Goal: Transaction & Acquisition: Register for event/course

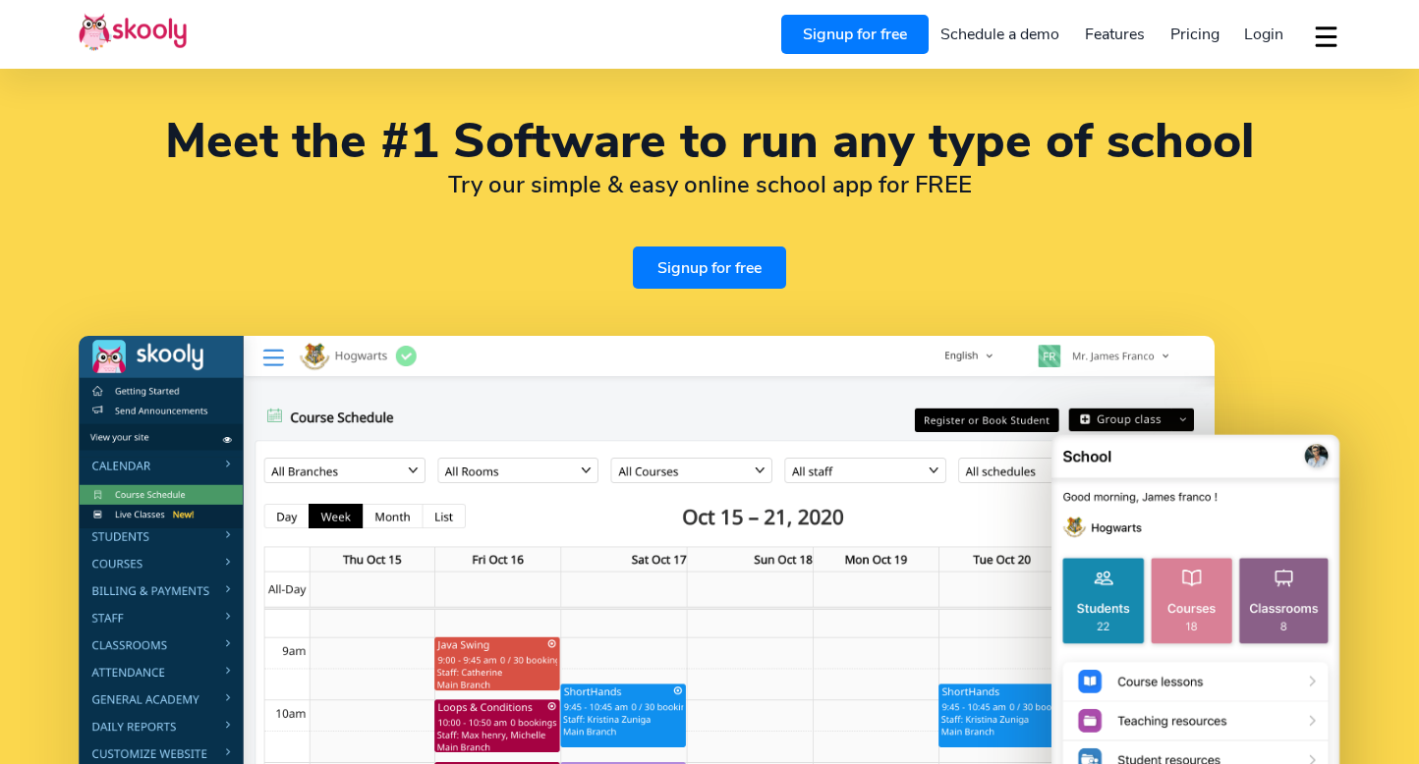
select select "en"
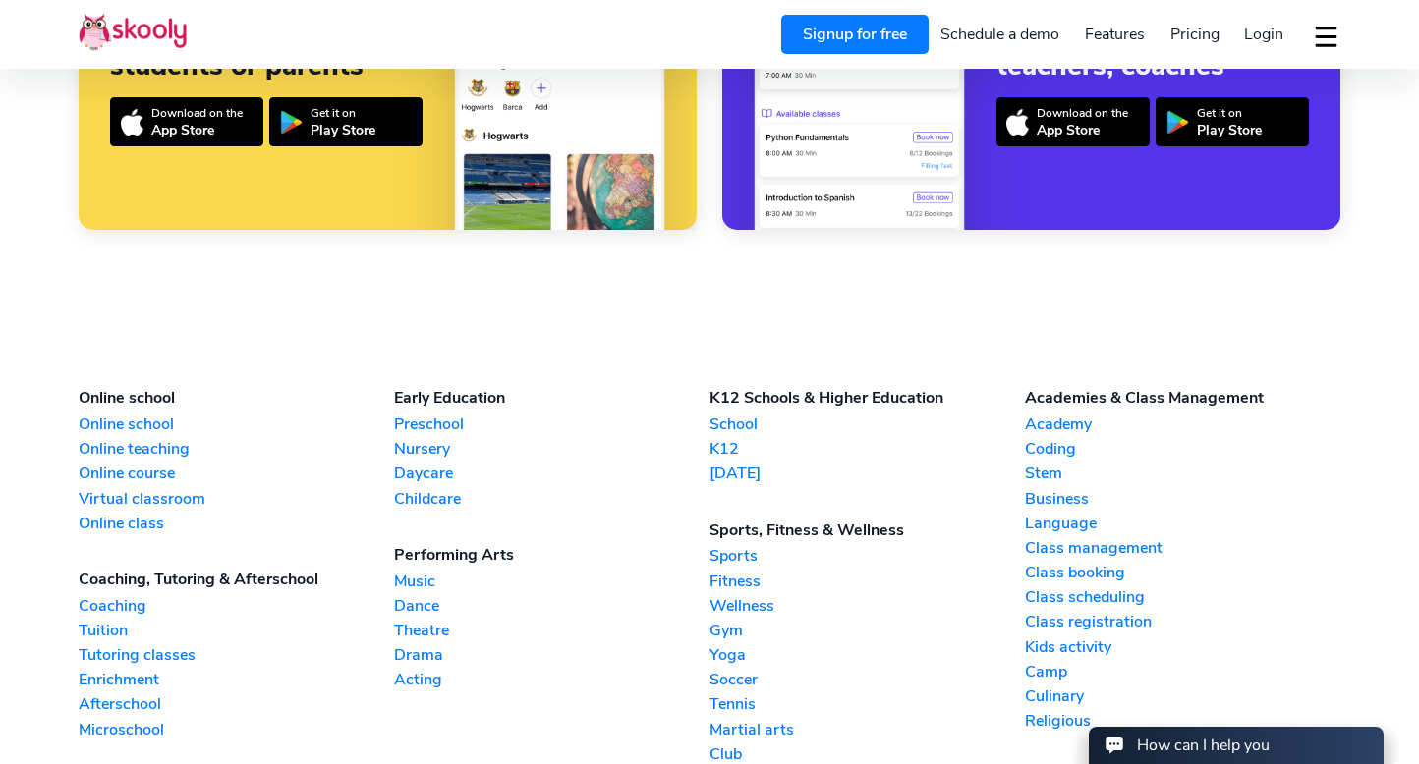
select select "65"
select select "Singapore"
select select "[GEOGRAPHIC_DATA]/[GEOGRAPHIC_DATA]"
click at [1052, 422] on link "Academy" at bounding box center [1182, 425] width 315 height 22
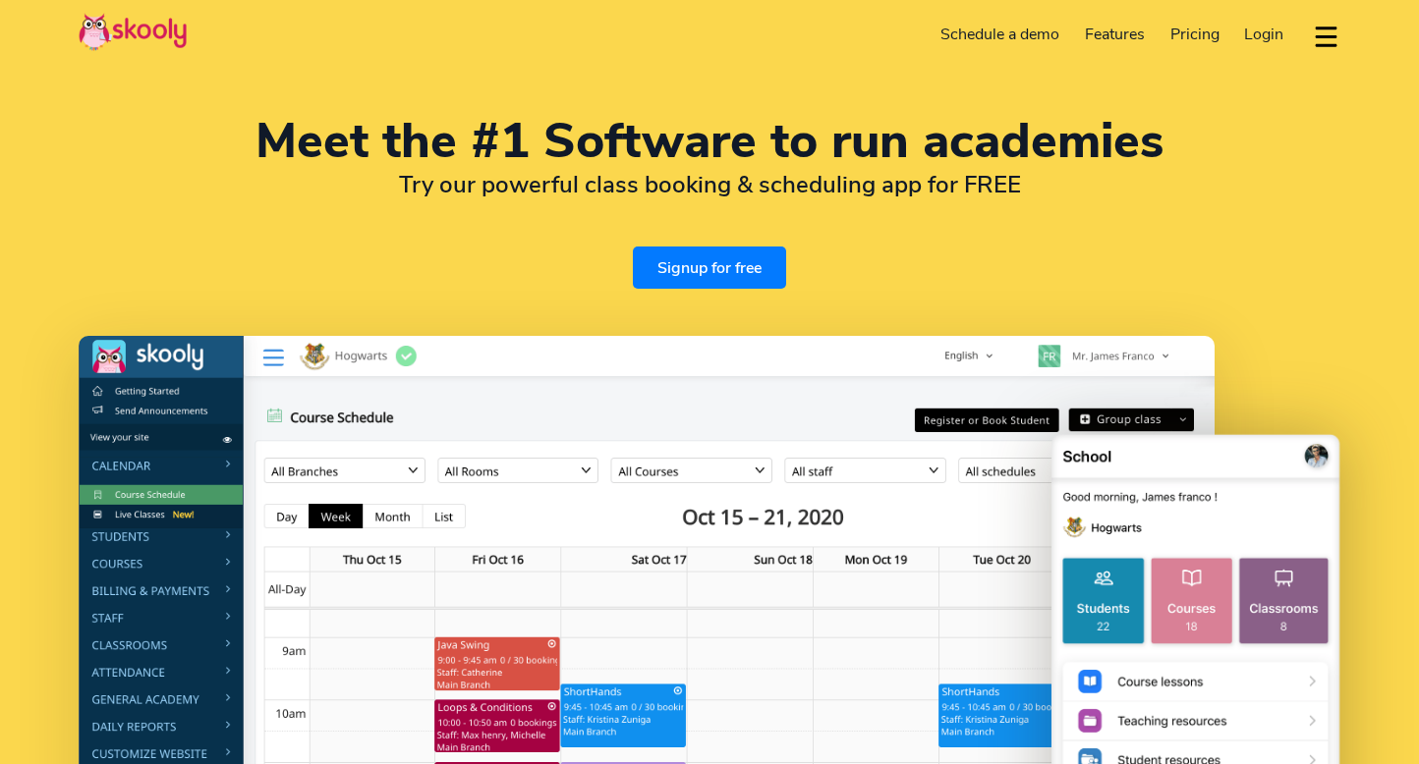
select select "en"
select select "65"
select select "[GEOGRAPHIC_DATA]"
select select "[GEOGRAPHIC_DATA]/[GEOGRAPHIC_DATA]"
click at [727, 259] on link "Signup for free" at bounding box center [709, 268] width 153 height 42
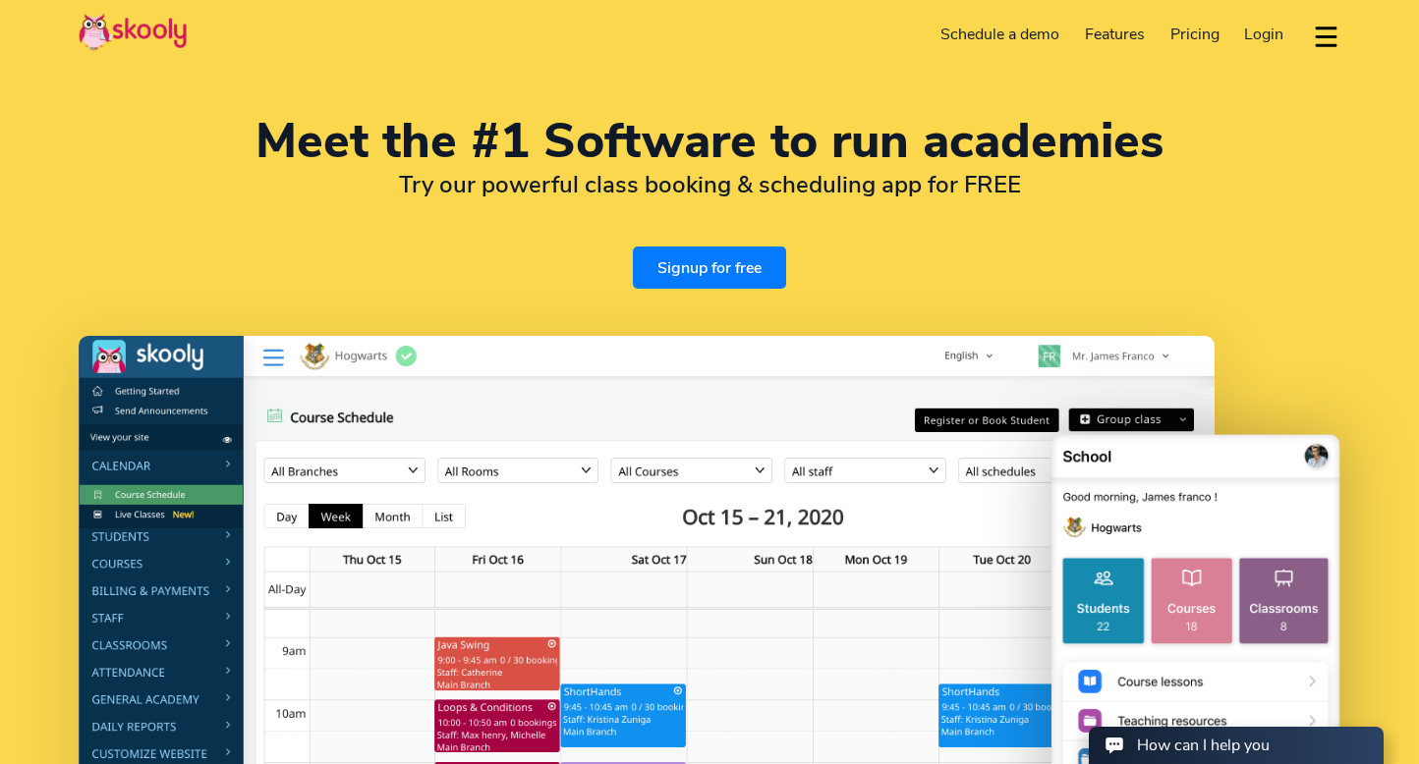
click at [835, 270] on div "Meet the #1 Software to run academies Try our powerful class booking & scheduli…" at bounding box center [709, 203] width 1261 height 171
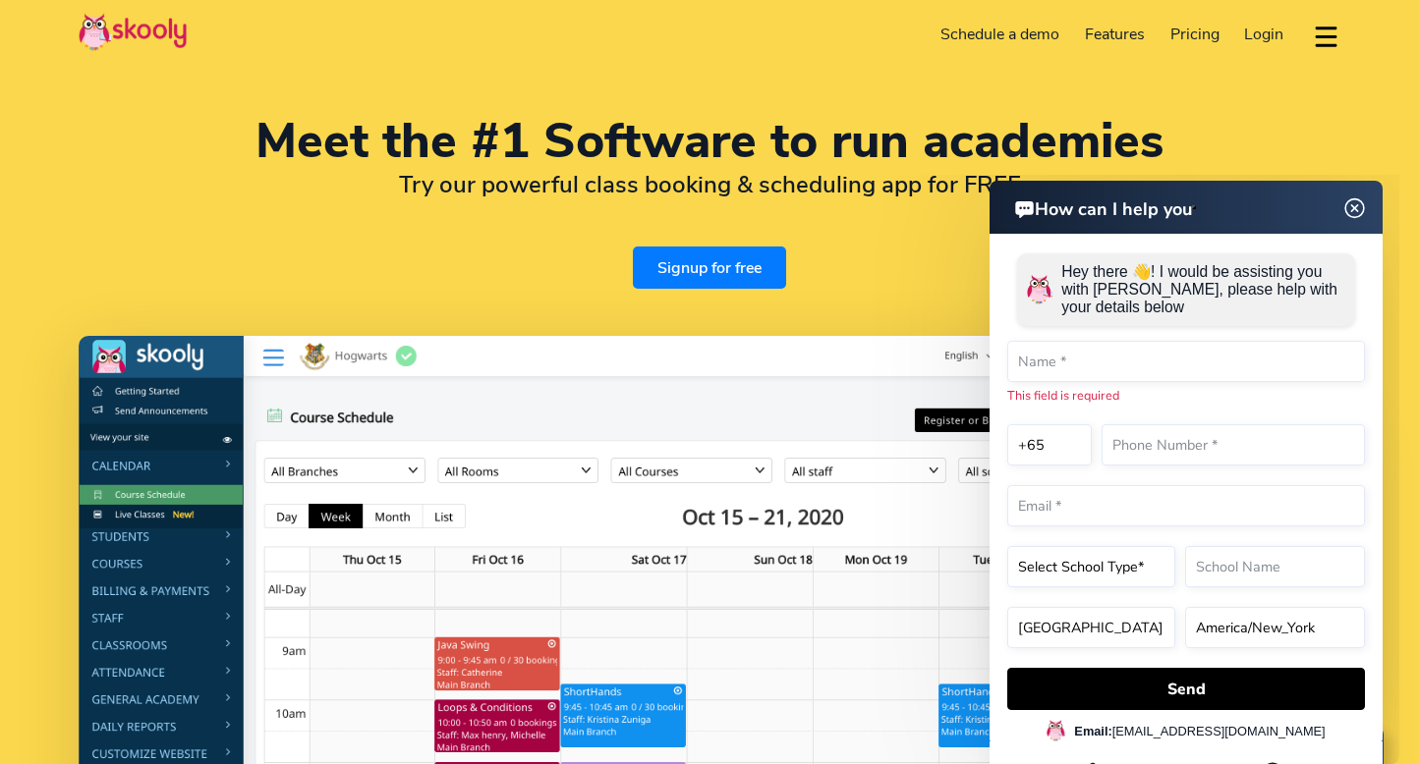
click at [1353, 211] on img at bounding box center [1354, 208] width 37 height 25
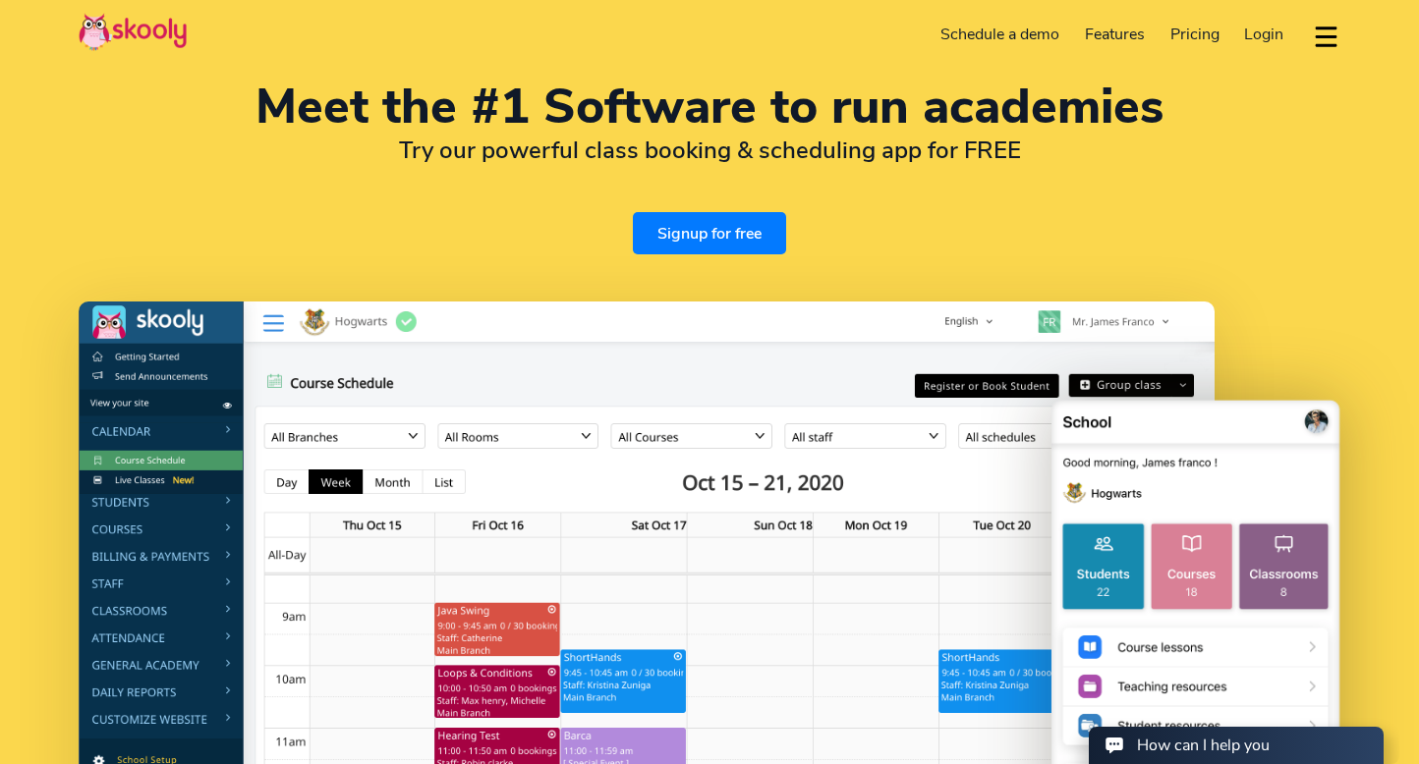
scroll to position [38, 0]
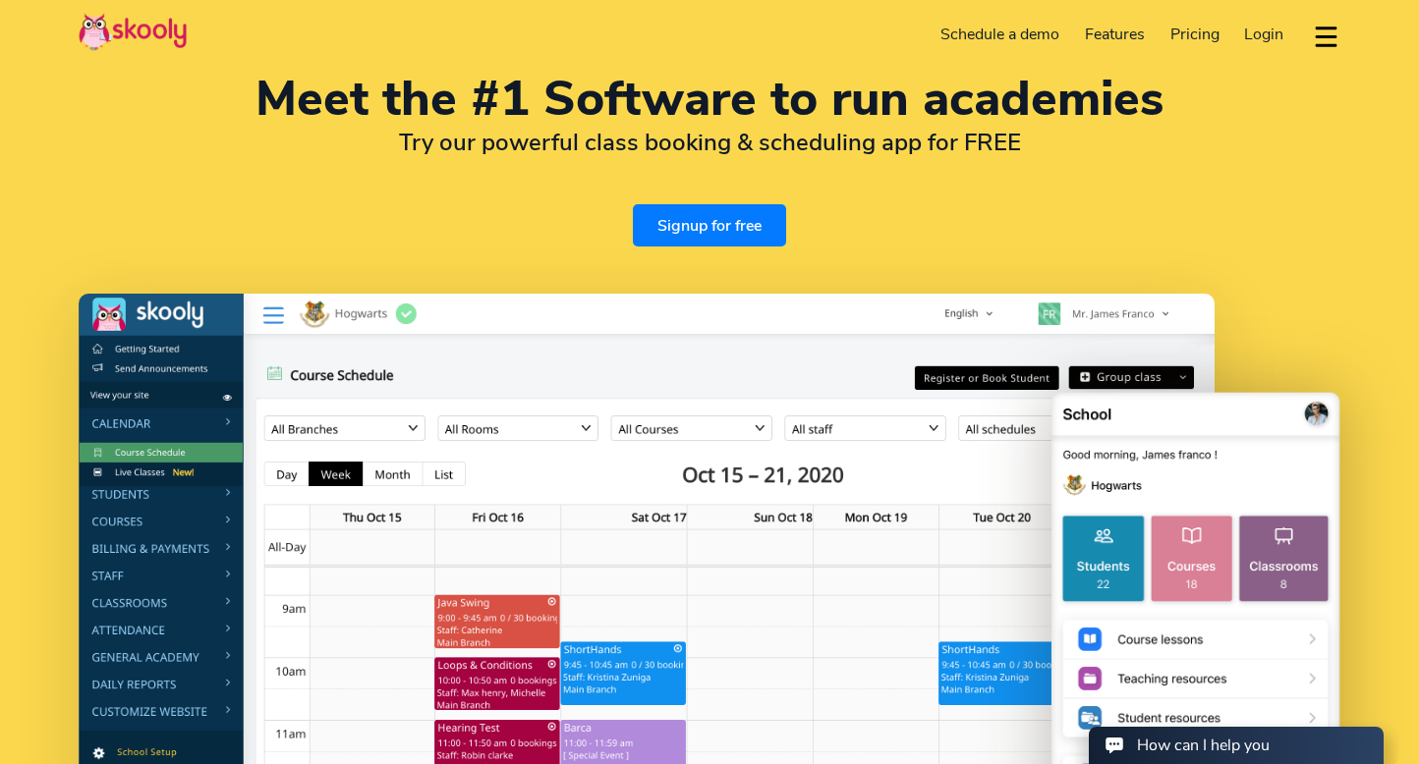
click at [1036, 256] on div "Meet the #1 Software to run academies Try our powerful class booking & scheduli…" at bounding box center [709, 506] width 1419 height 1097
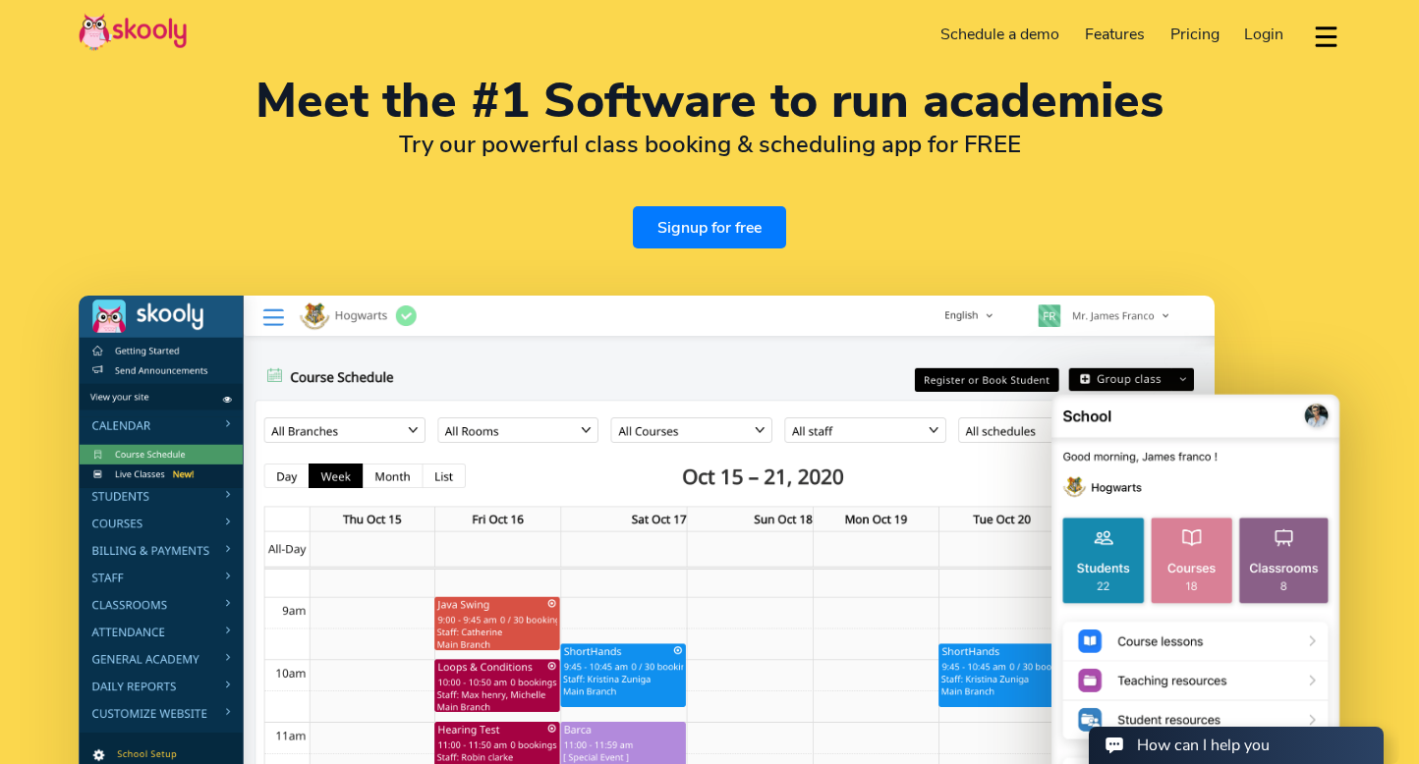
scroll to position [43, 0]
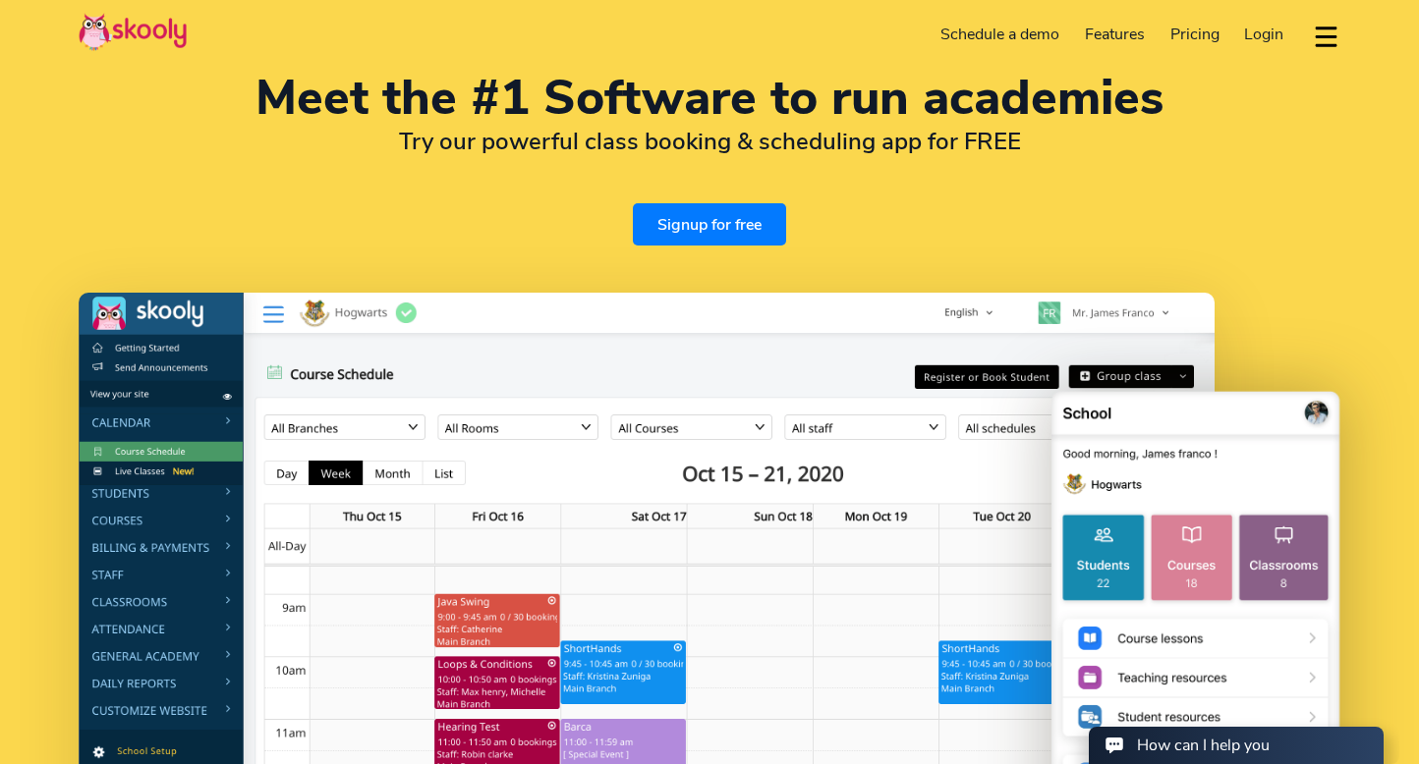
click at [890, 167] on div "Meet the #1 Software to run academies Try our powerful class booking & scheduli…" at bounding box center [709, 160] width 1261 height 171
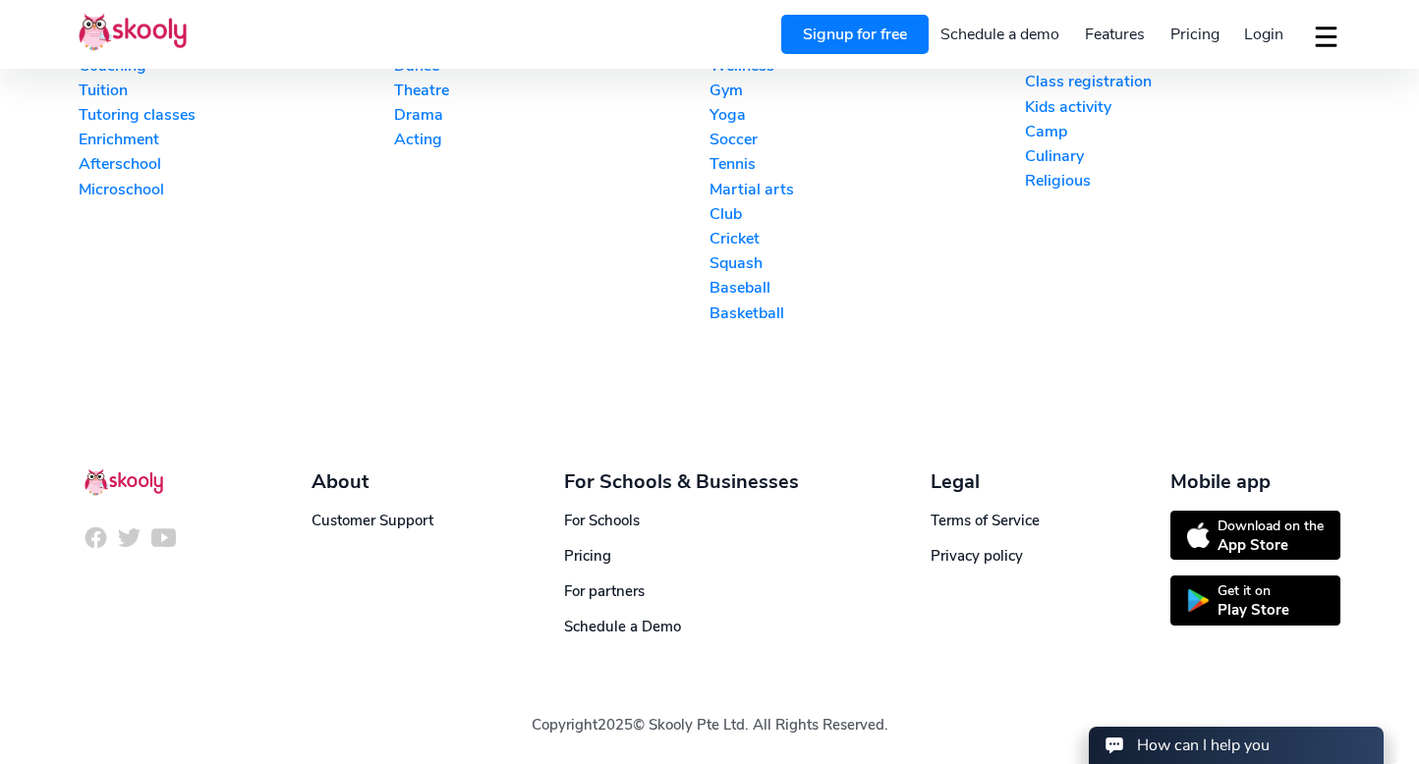
scroll to position [4823, 0]
drag, startPoint x: 350, startPoint y: 516, endPoint x: 374, endPoint y: 520, distance: 24.9
click at [351, 516] on link "Customer Support" at bounding box center [372, 522] width 122 height 20
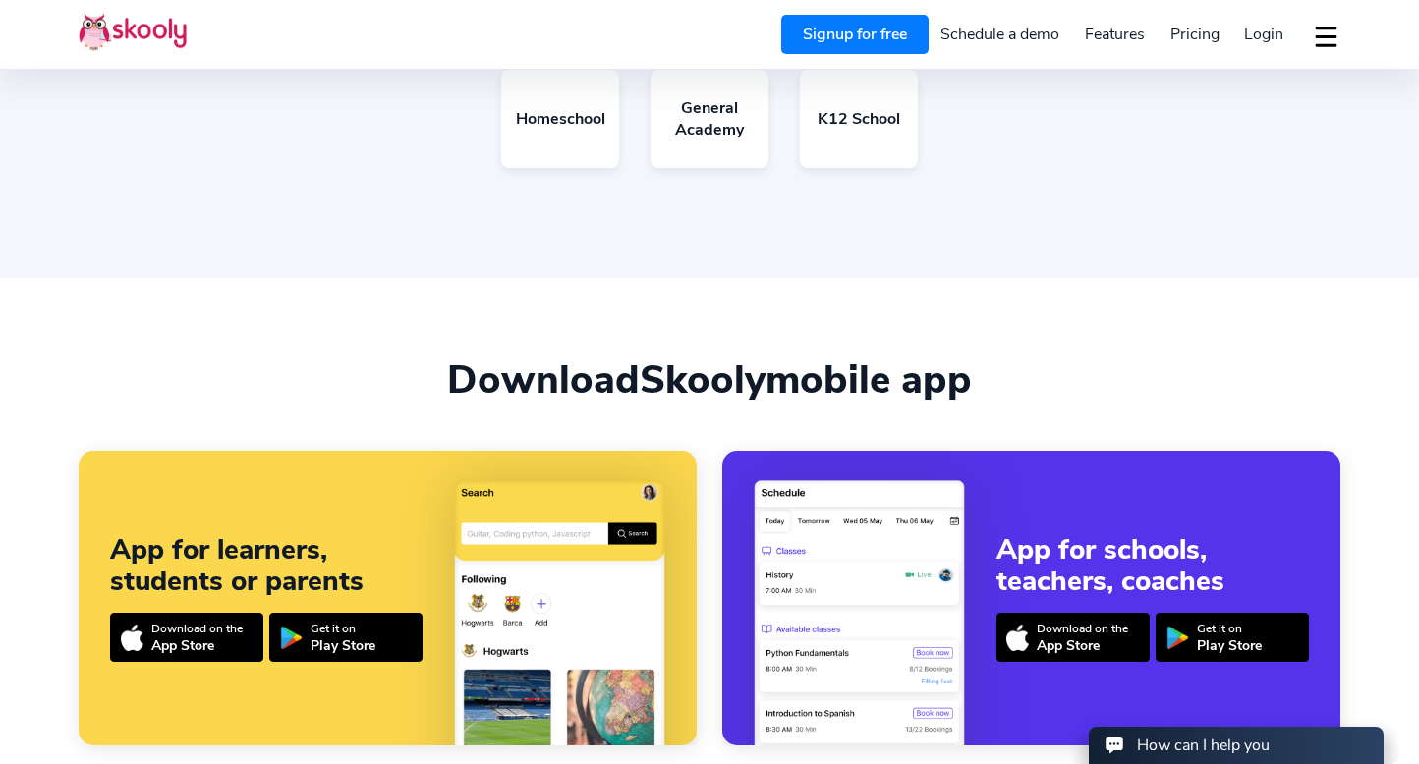
scroll to position [3705, 0]
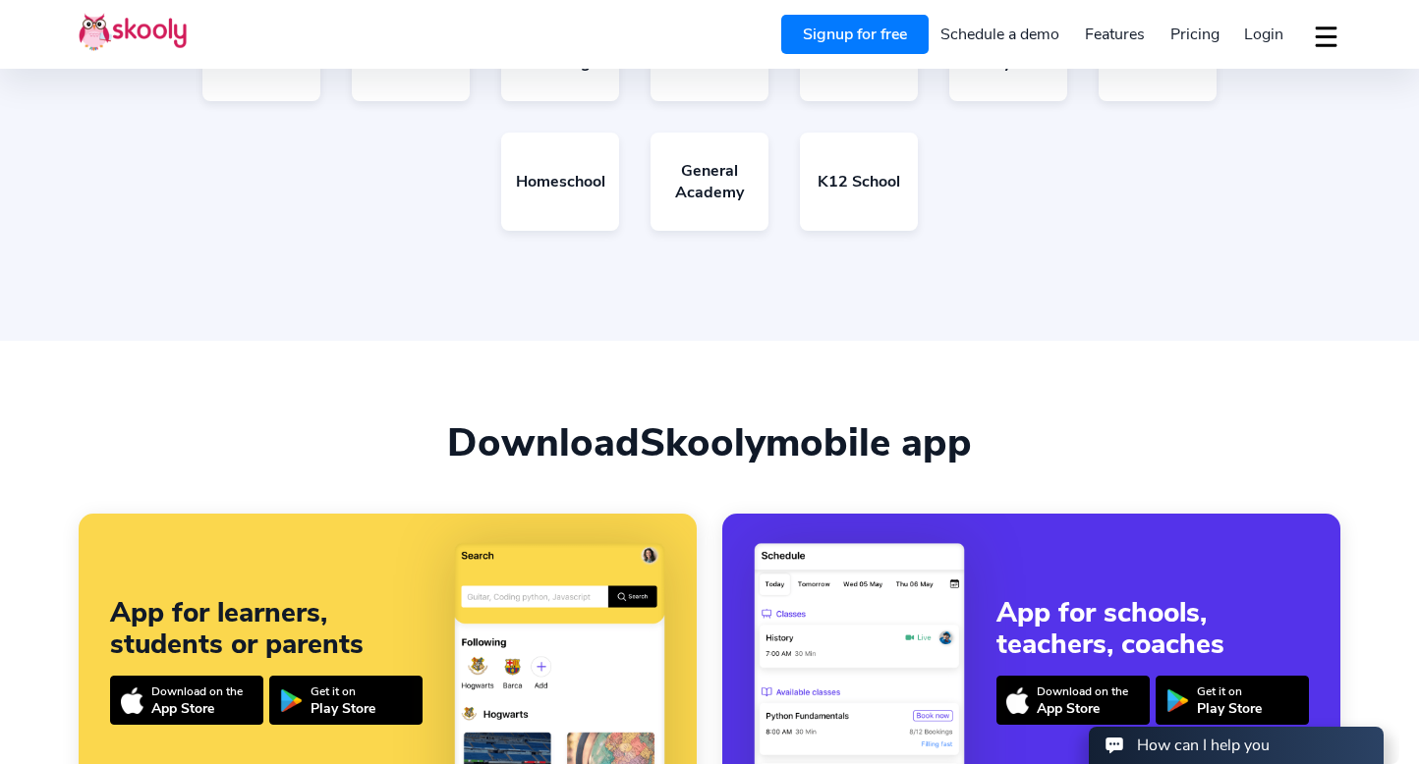
click at [871, 466] on div "Download Skooly mobile app" at bounding box center [709, 442] width 1261 height 47
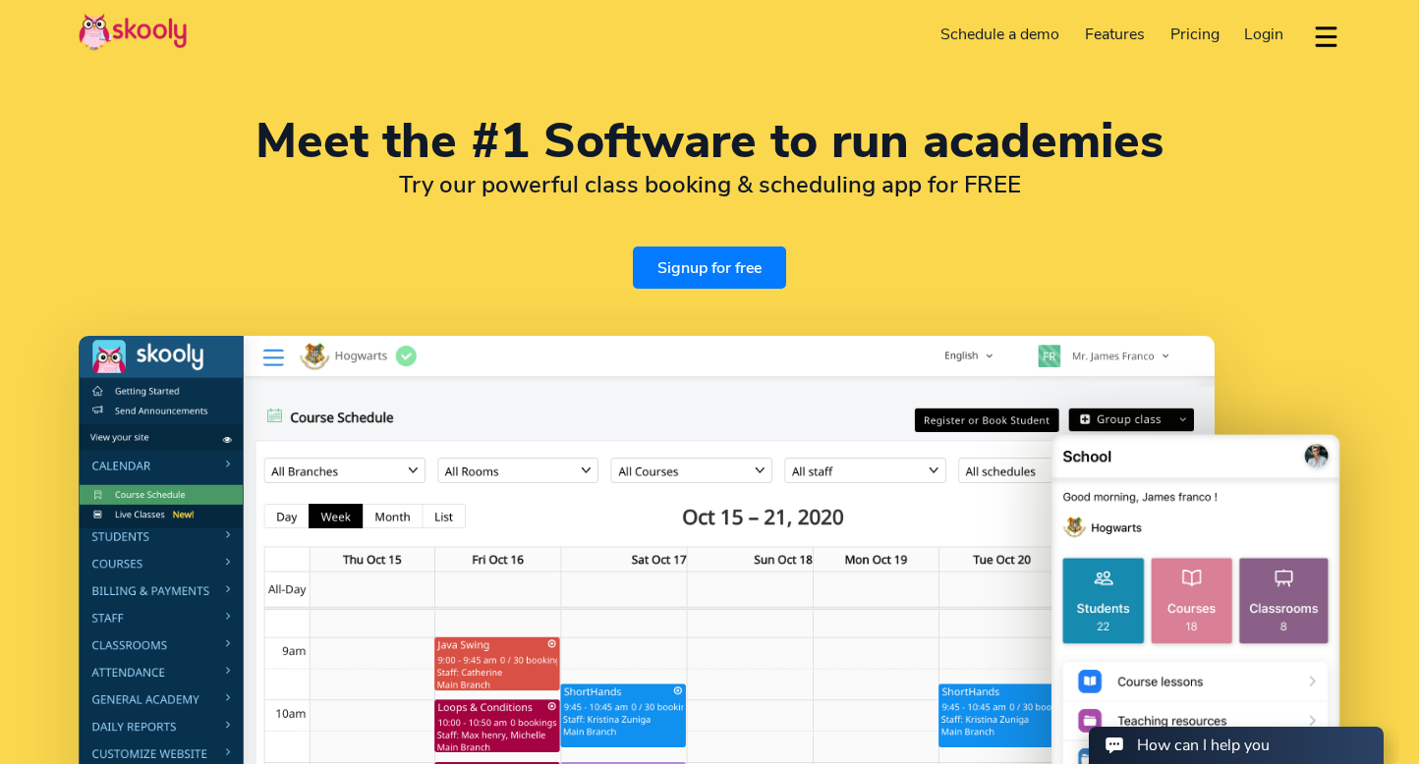
scroll to position [0, 0]
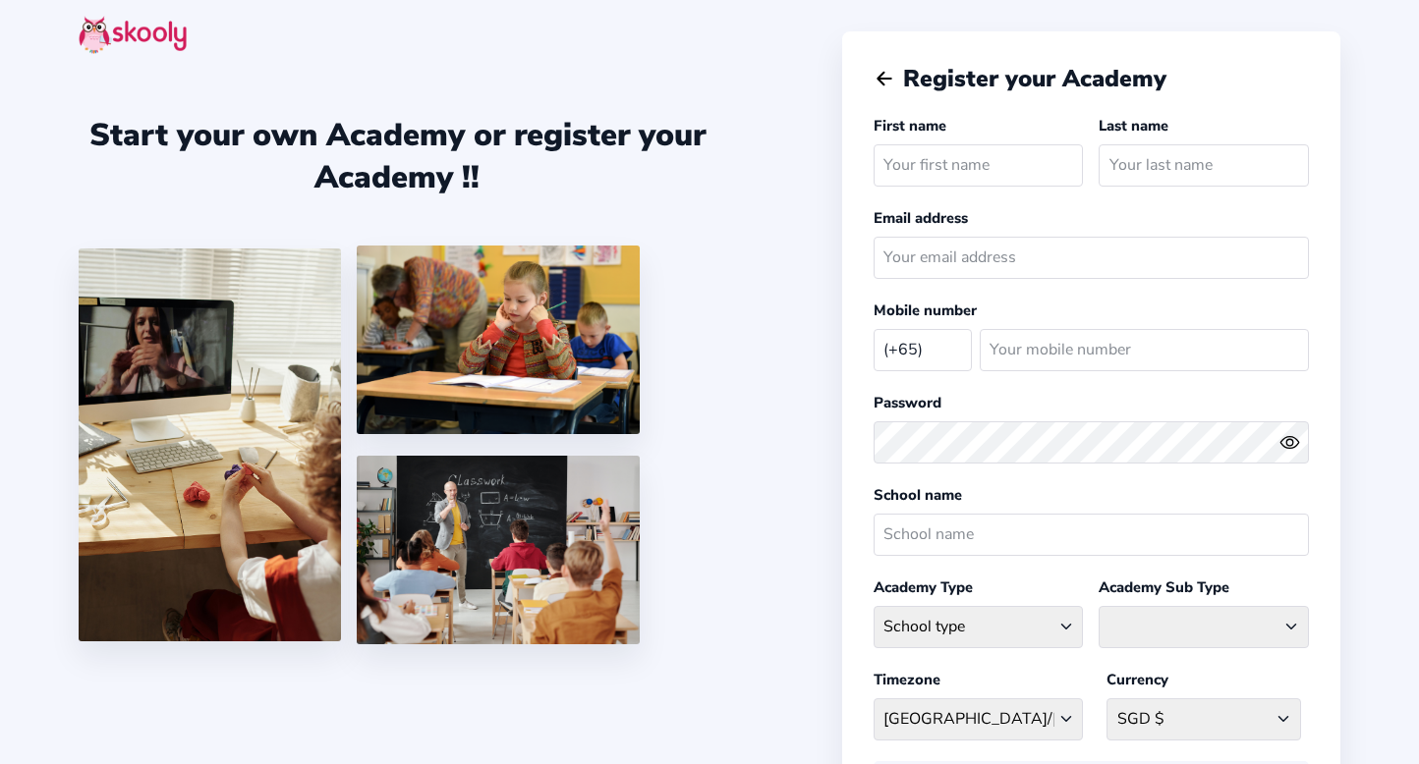
select select "SG"
click at [773, 283] on div "Start your own Academy or register your Academy !!" at bounding box center [460, 382] width 763 height 764
click at [915, 255] on input "email" at bounding box center [1090, 258] width 435 height 42
click at [809, 254] on div "Start your own Academy or register your Academy !!" at bounding box center [460, 382] width 763 height 764
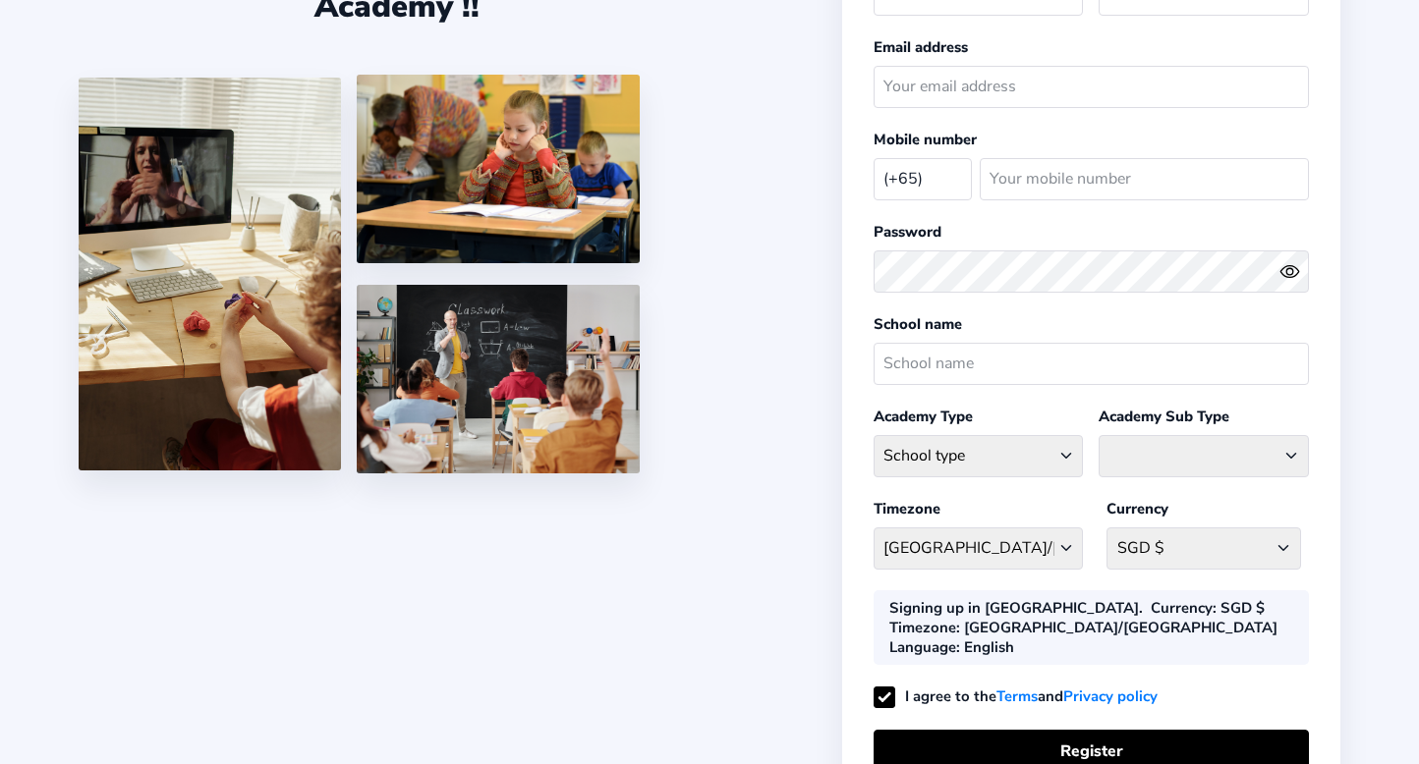
scroll to position [185, 0]
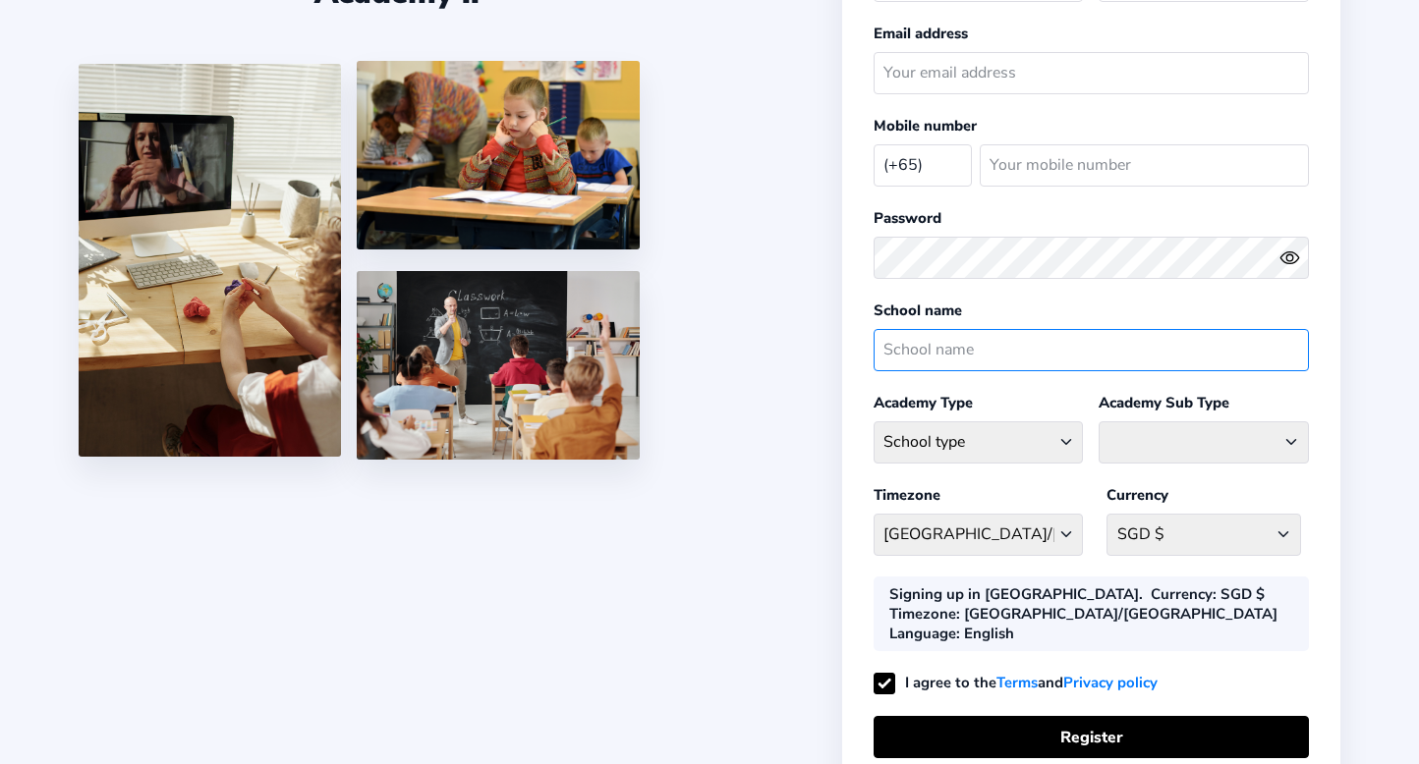
click at [900, 353] on input "text" at bounding box center [1090, 350] width 435 height 42
select select "GA"
select select "G"
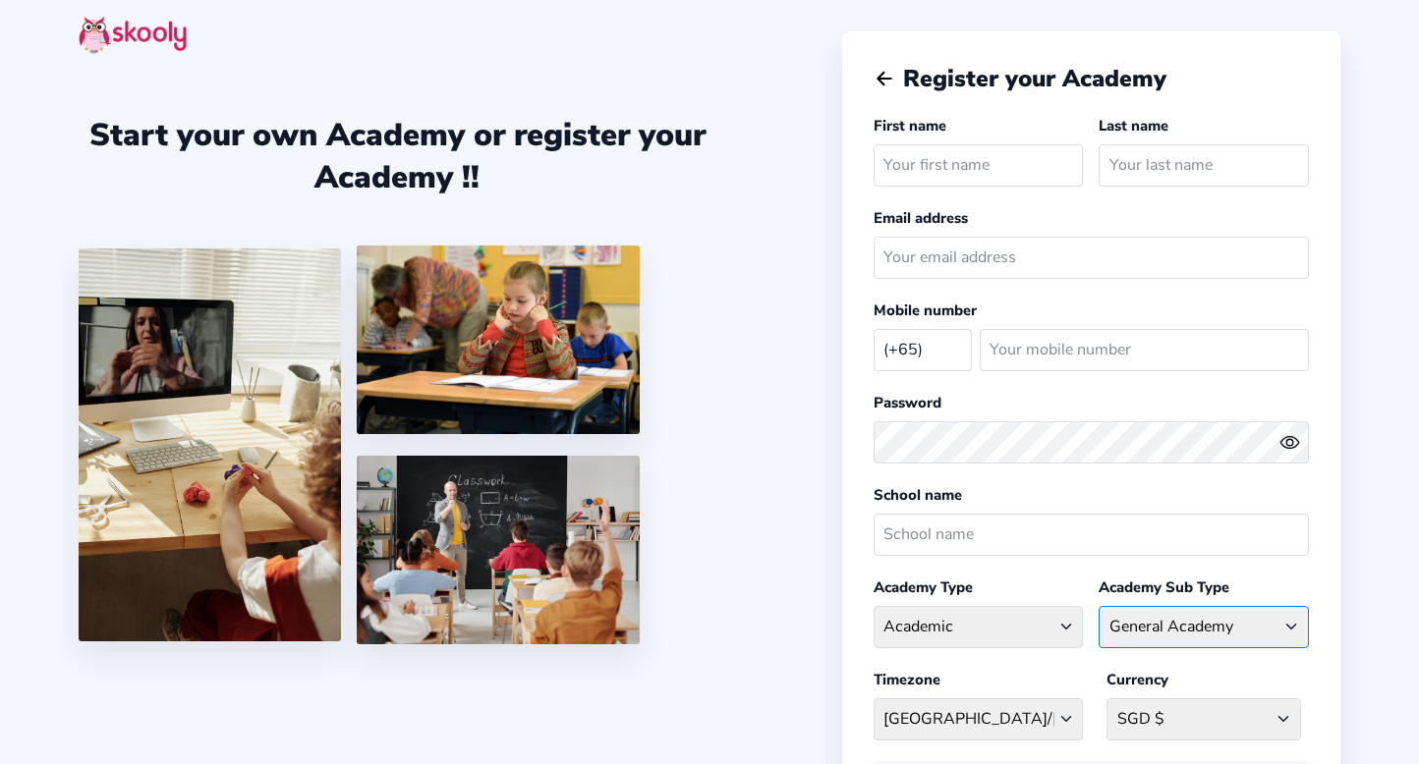
scroll to position [0, 0]
click at [880, 79] on icon "arrow back outline" at bounding box center [884, 79] width 14 height 13
